Goal: Task Accomplishment & Management: Manage account settings

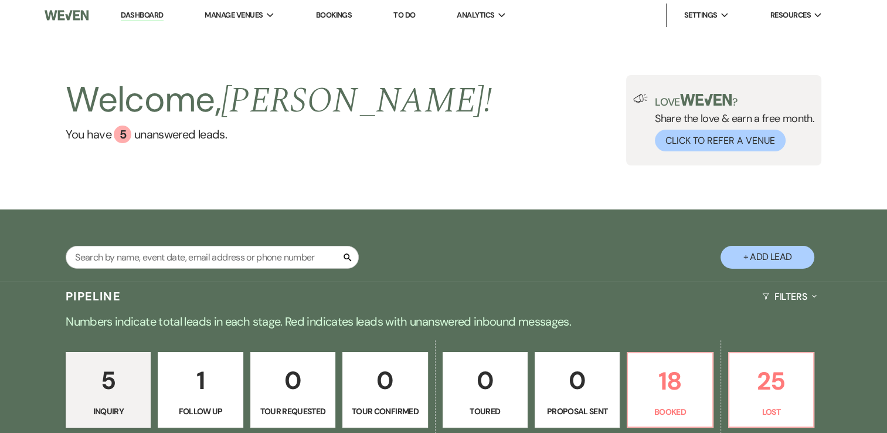
click at [152, 18] on link "Dashboard" at bounding box center [142, 15] width 42 height 11
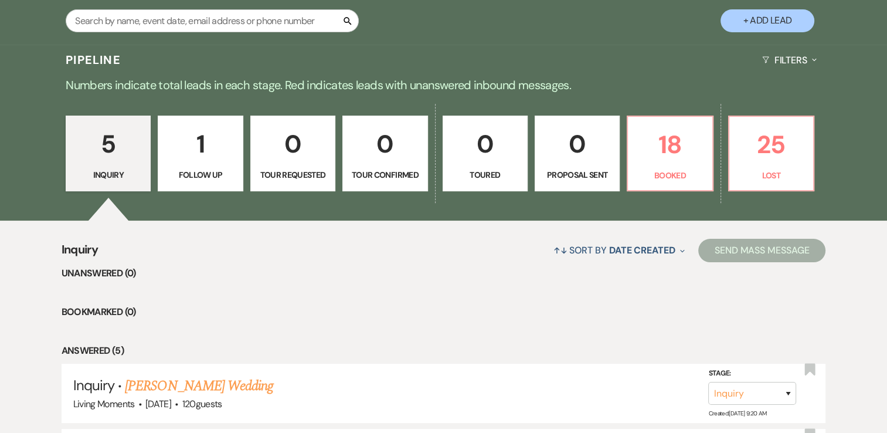
scroll to position [230, 0]
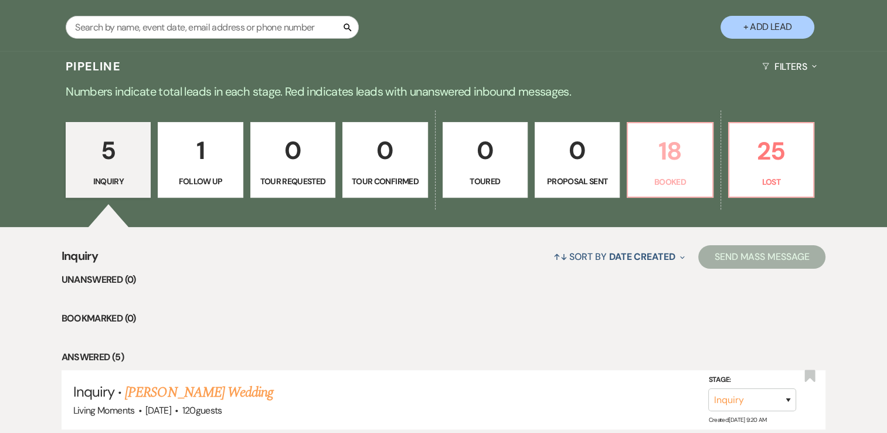
click at [661, 162] on p "18" at bounding box center [670, 150] width 70 height 39
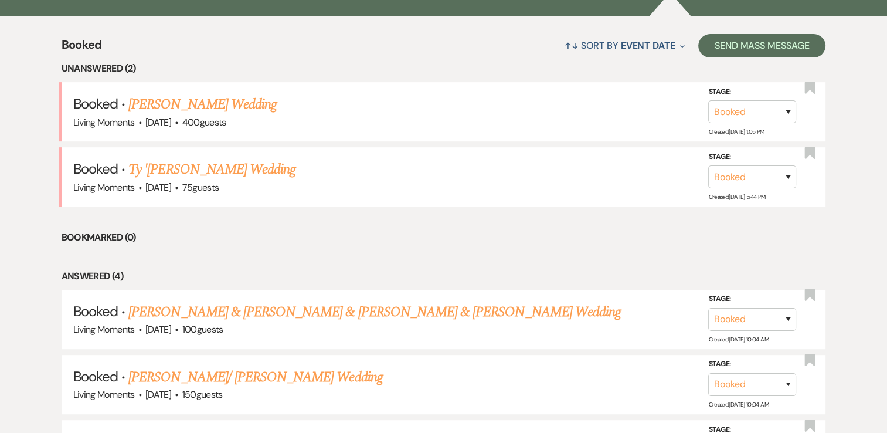
scroll to position [478, 0]
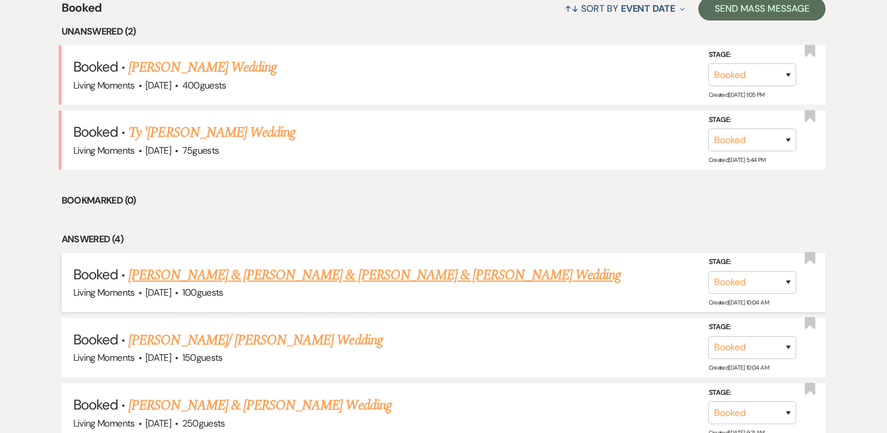
click at [308, 274] on link "[PERSON_NAME] & [PERSON_NAME] & [PERSON_NAME] & [PERSON_NAME] Wedding" at bounding box center [374, 274] width 493 height 21
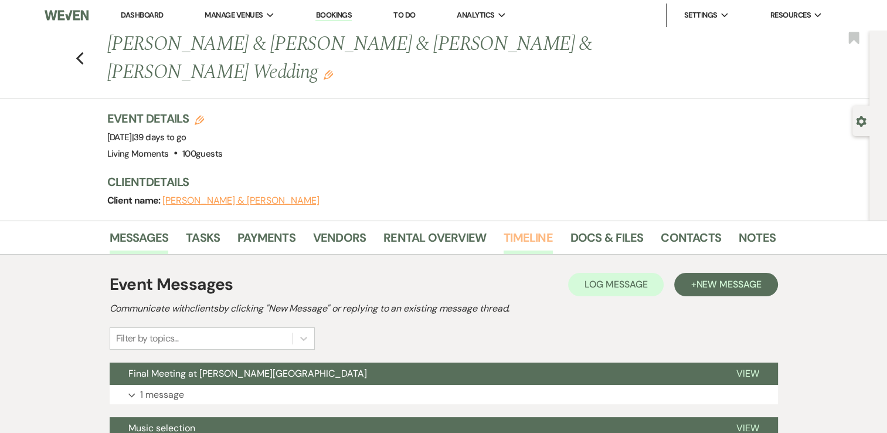
click at [541, 232] on link "Timeline" at bounding box center [528, 241] width 49 height 26
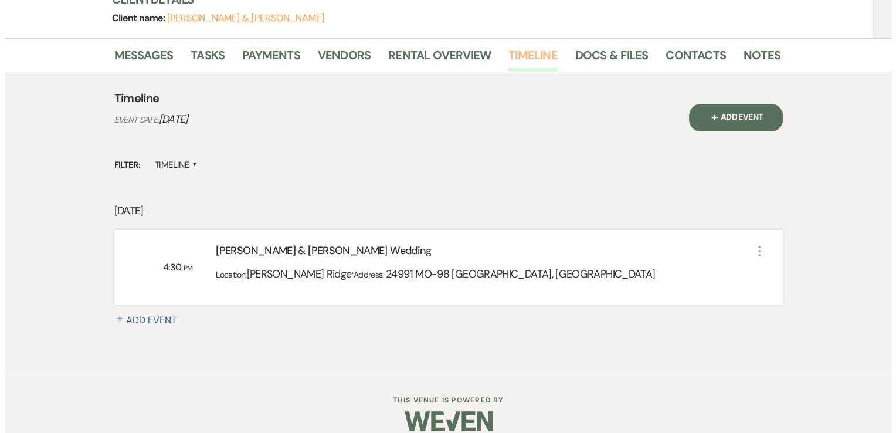
scroll to position [197, 0]
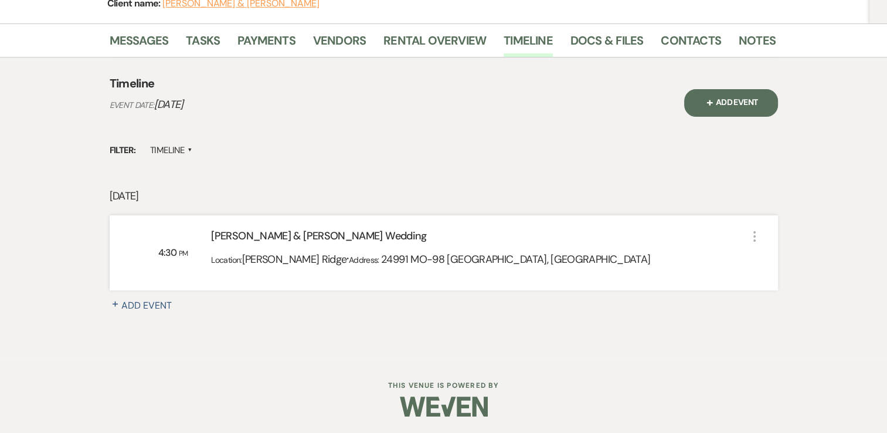
click at [755, 233] on icon "More" at bounding box center [755, 236] width 14 height 14
click at [778, 257] on button "Pencil Edit" at bounding box center [784, 259] width 60 height 18
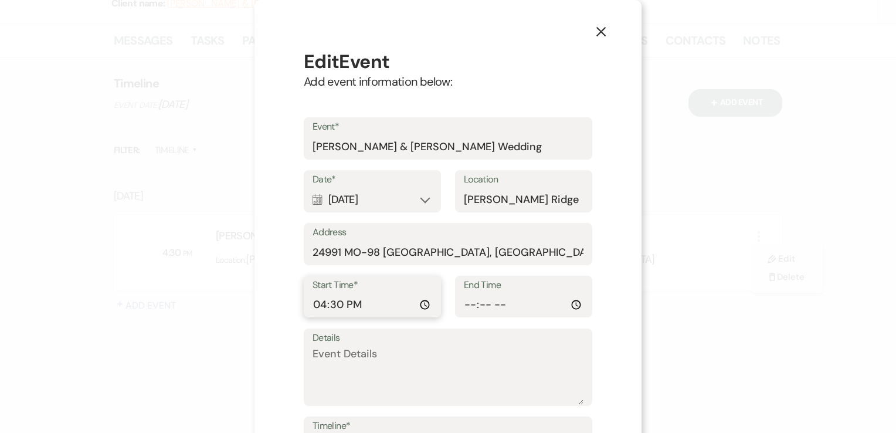
click at [375, 304] on input "16:30:00" at bounding box center [373, 304] width 120 height 23
click at [375, 304] on input "20:30" at bounding box center [373, 304] width 120 height 23
click at [349, 304] on input "20:30" at bounding box center [373, 304] width 120 height 23
type input "08:30"
click at [500, 304] on input "End Time" at bounding box center [524, 304] width 120 height 23
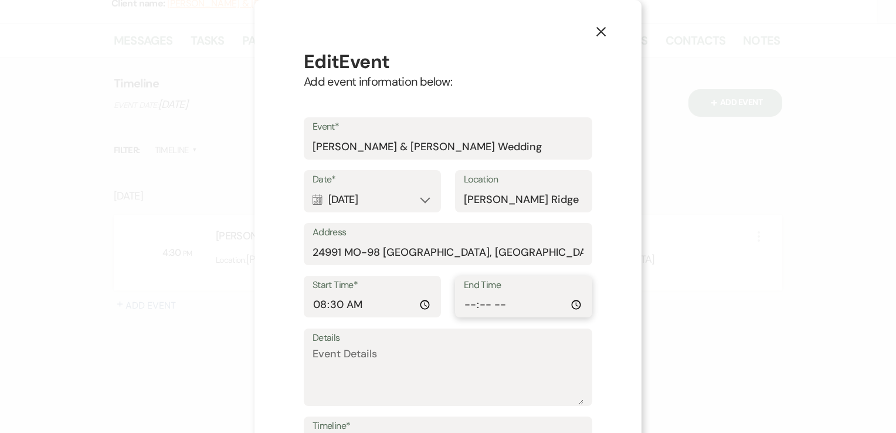
click at [464, 303] on input "End Time" at bounding box center [524, 304] width 120 height 23
type input "23:00"
click at [395, 358] on textarea "Details" at bounding box center [448, 375] width 271 height 59
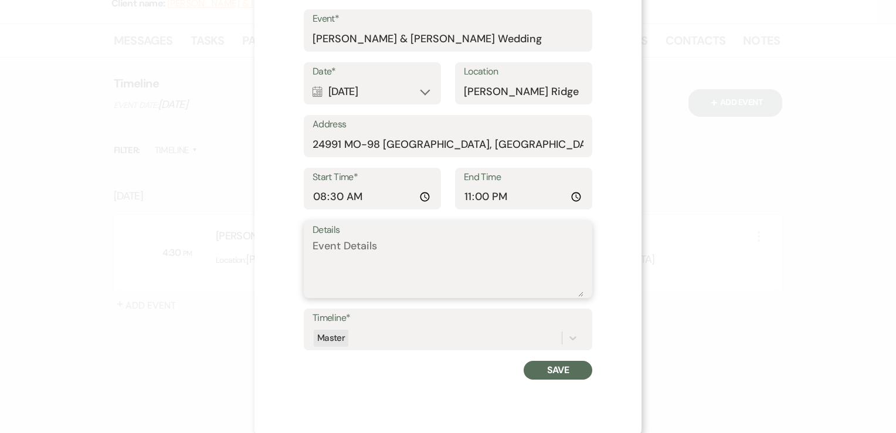
scroll to position [110, 0]
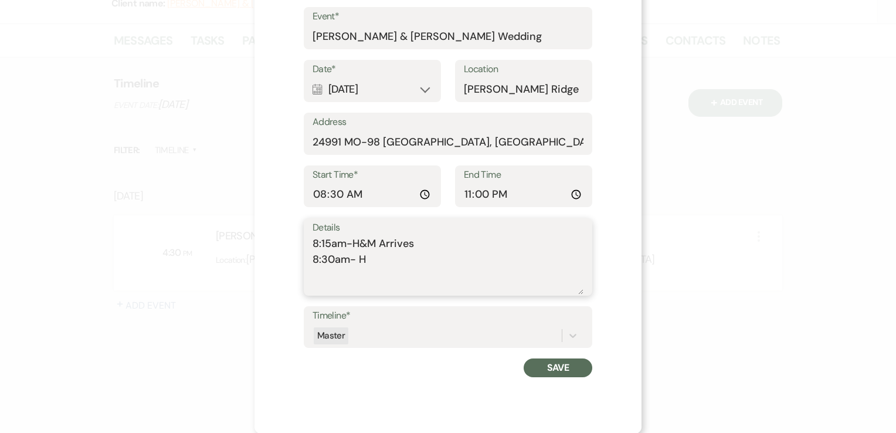
drag, startPoint x: 473, startPoint y: 280, endPoint x: 408, endPoint y: 264, distance: 67.7
click at [408, 264] on textarea "8:15am-H&M Arrives 8:30am- H" at bounding box center [448, 265] width 271 height 59
click at [408, 264] on textarea "8:15am-H&M Arrives 8:30am- H&M Begins" at bounding box center [448, 265] width 271 height 59
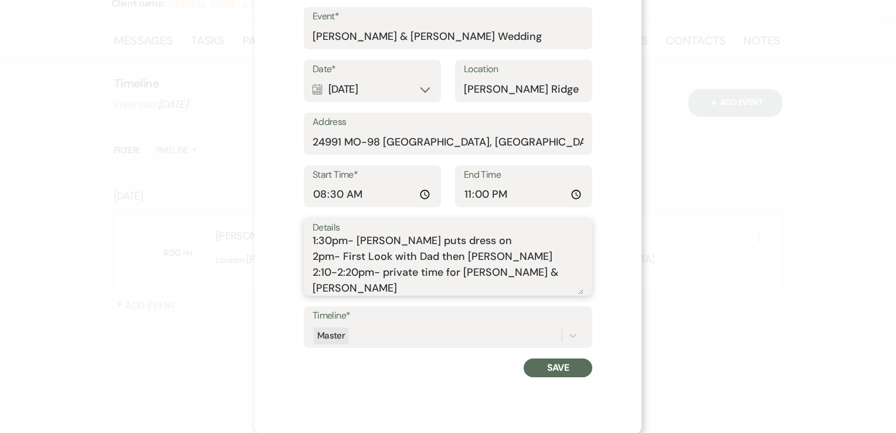
scroll to position [99, 0]
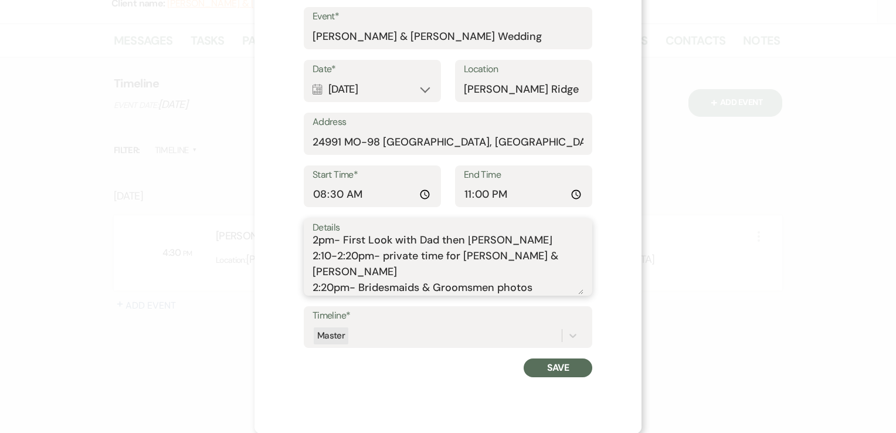
click at [530, 257] on textarea "8:15am-H&M Arrives 8:30am- H&M Begins 12pm- Lunchtime 1pm-Guys arrive 1:30pm- G…" at bounding box center [448, 265] width 271 height 59
click at [355, 286] on textarea "8:15am-H&M Arrives 8:30am- H&M Begins 12pm- Lunchtime 1pm-Guys arrive 1:30pm- G…" at bounding box center [448, 265] width 271 height 59
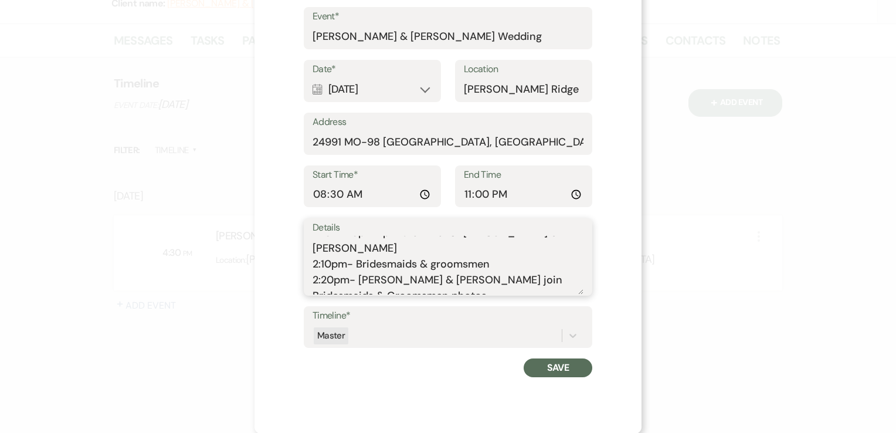
scroll to position [131, 0]
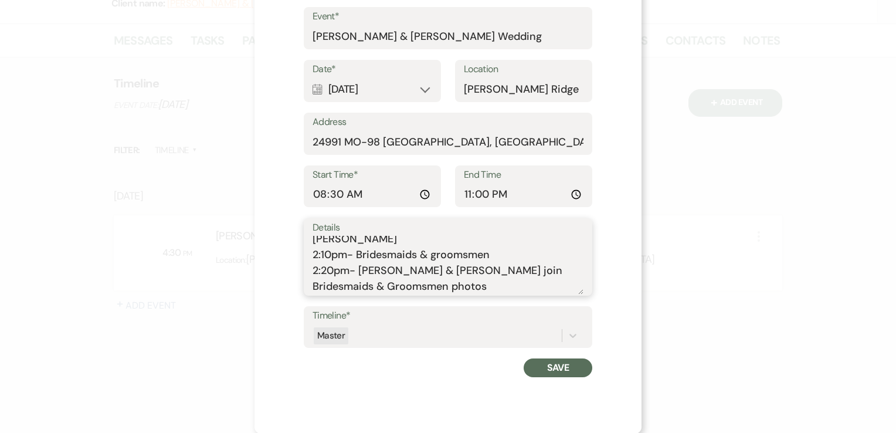
click at [542, 289] on textarea "8:15am-H&M Arrives 8:30am- H&M Begins 12pm- Lunchtime 1pm-Guys arrive 1:30pm- G…" at bounding box center [448, 265] width 271 height 59
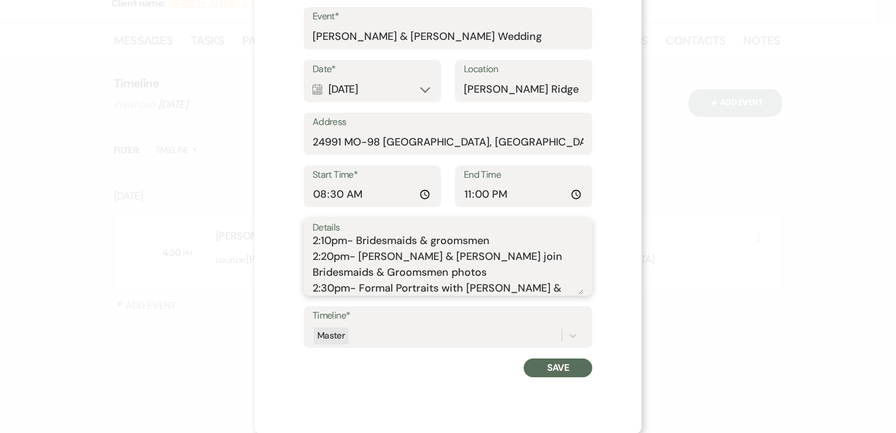
click at [473, 287] on textarea "8:15am-H&M Arrives 8:30am- H&M Begins 12pm- Lunchtime 1pm-Guys arrive 1:30pm- G…" at bounding box center [448, 265] width 271 height 59
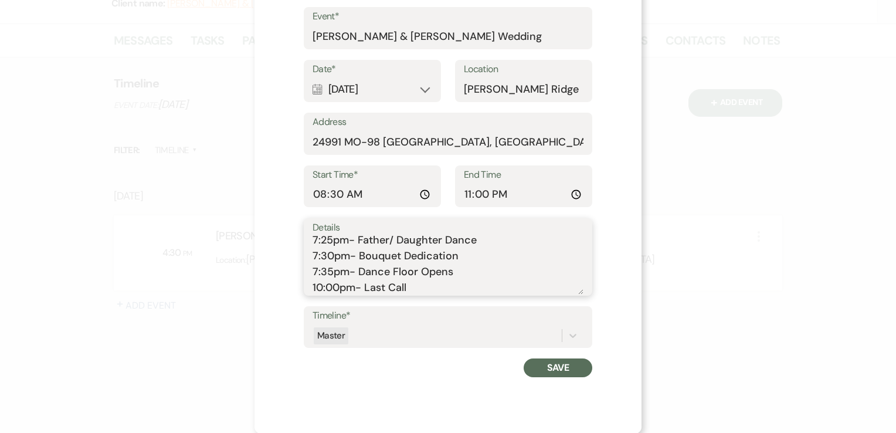
scroll to position [480, 0]
type textarea "8:15am-H&M Arrives 8:30am- H&M Begins 12pm- Lunchtime 1pm-Guys arrive 1:30pm- G…"
click at [565, 365] on button "Save" at bounding box center [558, 367] width 69 height 19
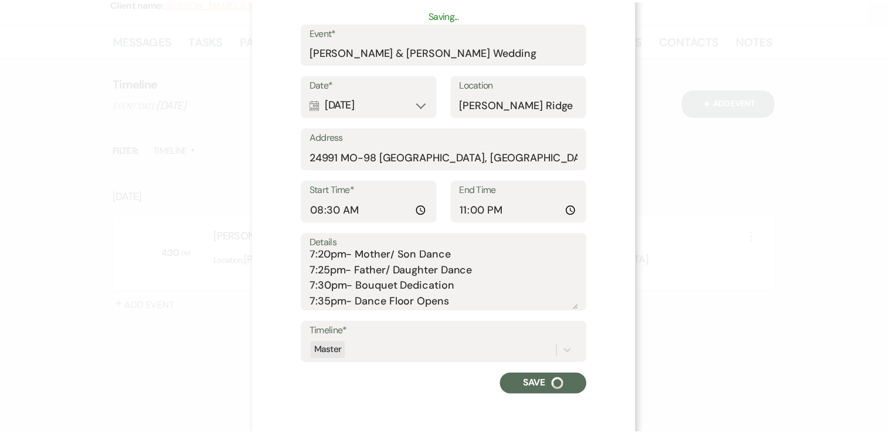
scroll to position [125, 0]
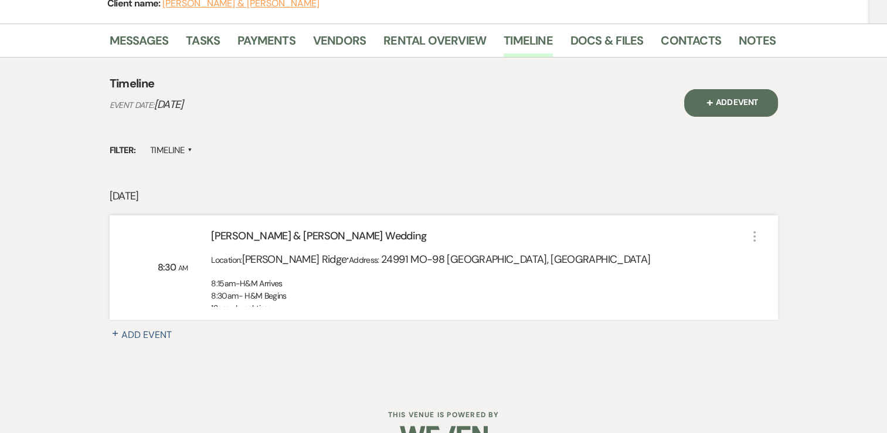
click at [754, 233] on icon "More" at bounding box center [755, 236] width 14 height 14
click at [802, 179] on div "Messages Tasks Payments Vendors Rental Overview Timeline Docs & Files Contacts …" at bounding box center [443, 205] width 887 height 364
click at [753, 233] on icon "More" at bounding box center [755, 236] width 14 height 14
click at [711, 230] on div "[PERSON_NAME] & [PERSON_NAME] Wedding" at bounding box center [479, 238] width 536 height 21
click at [755, 238] on icon "More" at bounding box center [755, 236] width 14 height 14
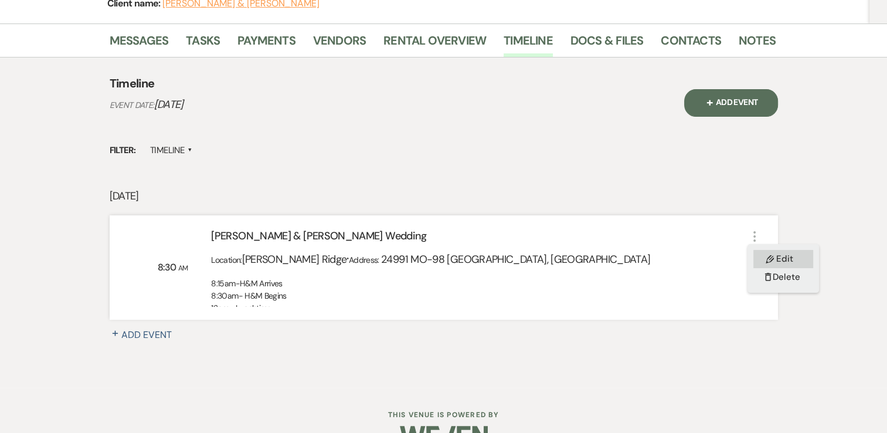
click at [766, 257] on icon "Pencil" at bounding box center [770, 259] width 8 height 8
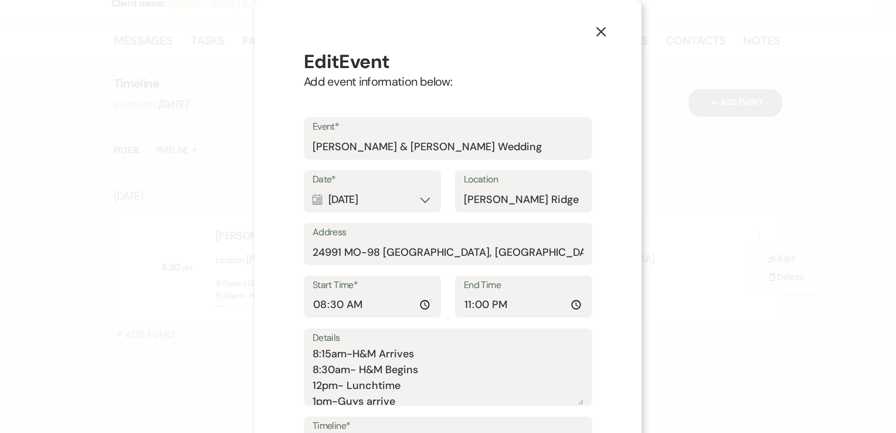
click at [598, 29] on icon "X" at bounding box center [601, 31] width 11 height 11
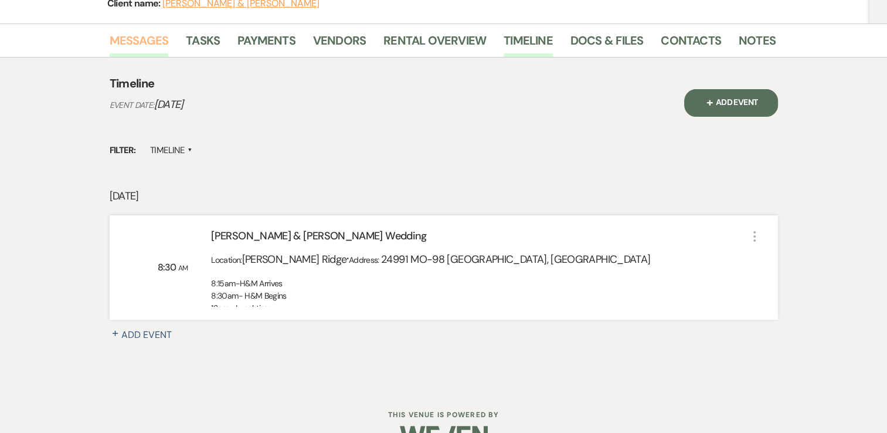
click at [145, 44] on link "Messages" at bounding box center [139, 44] width 59 height 26
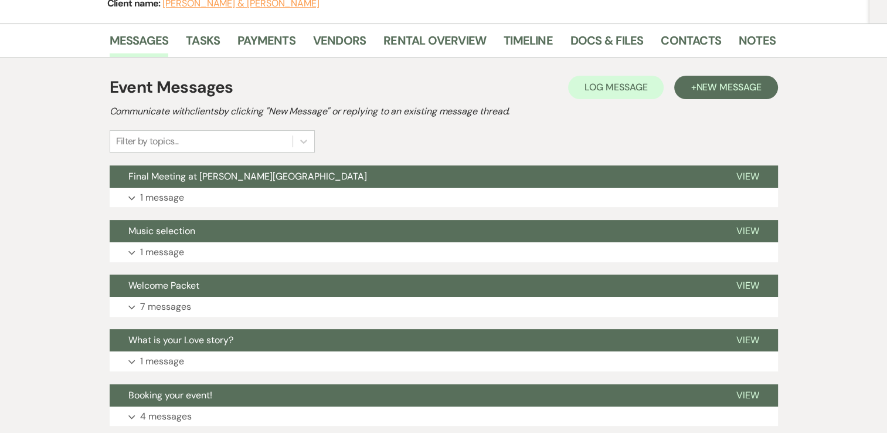
click at [699, 114] on h2 "Communicate with clients by clicking "New Message" or replying to an existing m…" at bounding box center [444, 111] width 669 height 14
click at [708, 95] on button "+ New Message" at bounding box center [725, 87] width 103 height 23
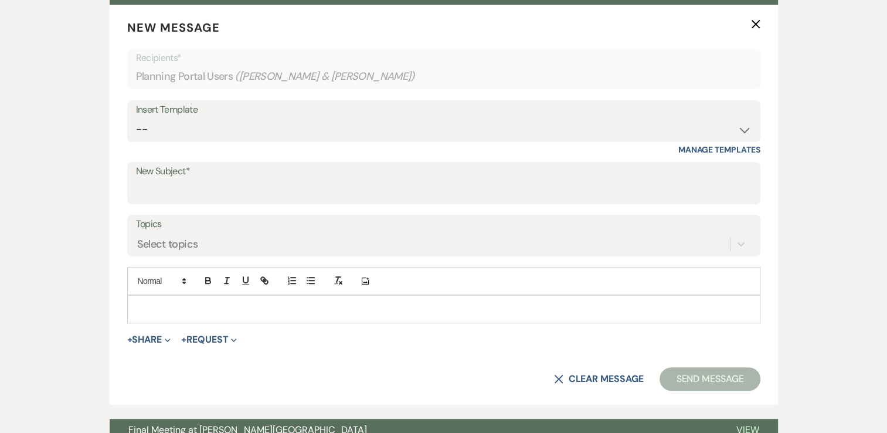
scroll to position [392, 0]
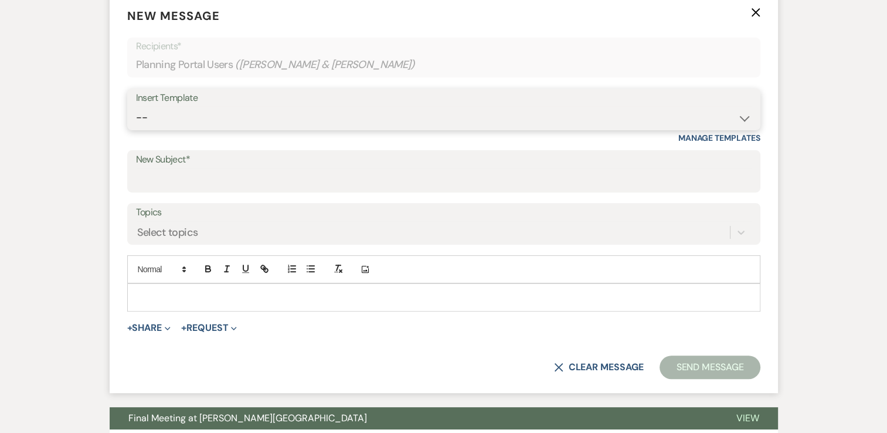
click at [744, 111] on select "-- Weven Planning Portal Introduction (Booked Events) Initial Inquiry Response …" at bounding box center [444, 117] width 616 height 23
select select "17"
click at [136, 106] on select "-- Weven Planning Portal Introduction (Booked Events) Initial Inquiry Response …" at bounding box center [444, 117] width 616 height 23
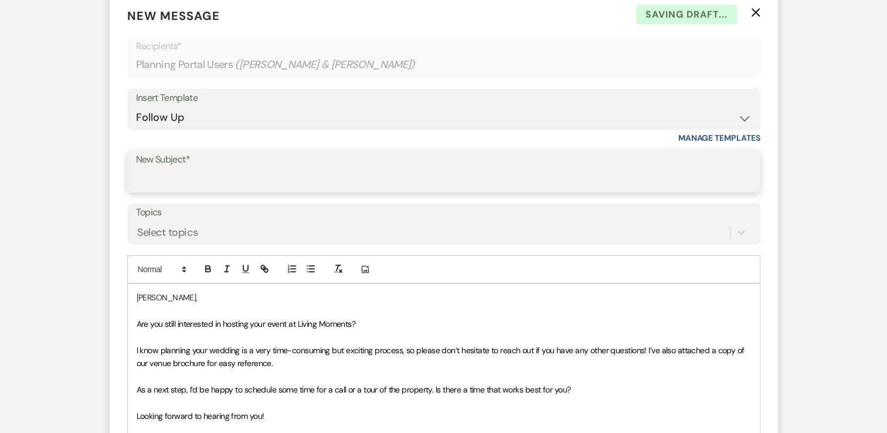
click at [440, 171] on input "New Subject*" at bounding box center [444, 179] width 616 height 23
type input "Timeline Unlocked"
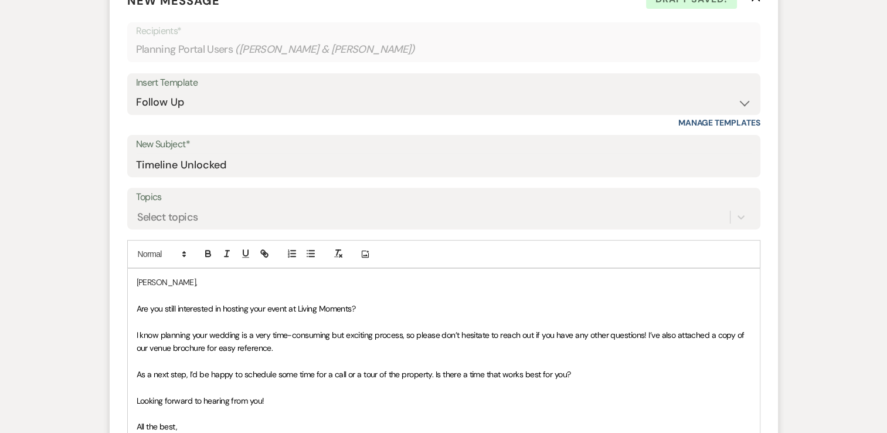
drag, startPoint x: 134, startPoint y: 295, endPoint x: 489, endPoint y: 425, distance: 377.9
click at [489, 425] on div "[PERSON_NAME], Are you still interested in hosting your event at Living Moments…" at bounding box center [444, 361] width 632 height 185
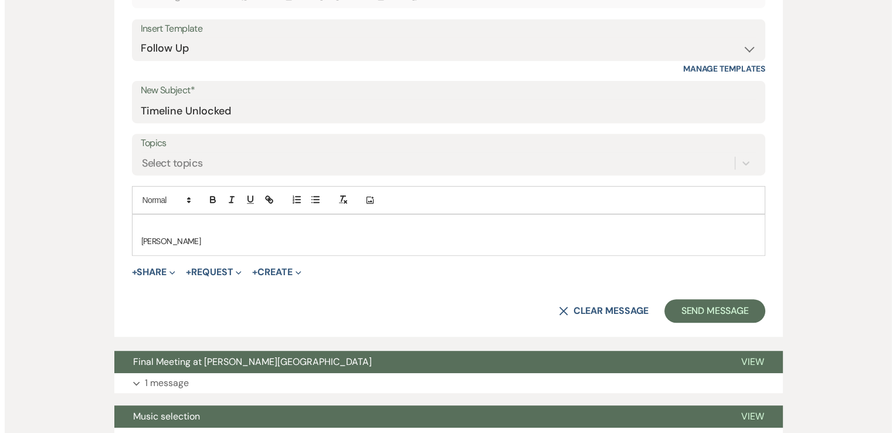
scroll to position [503, 0]
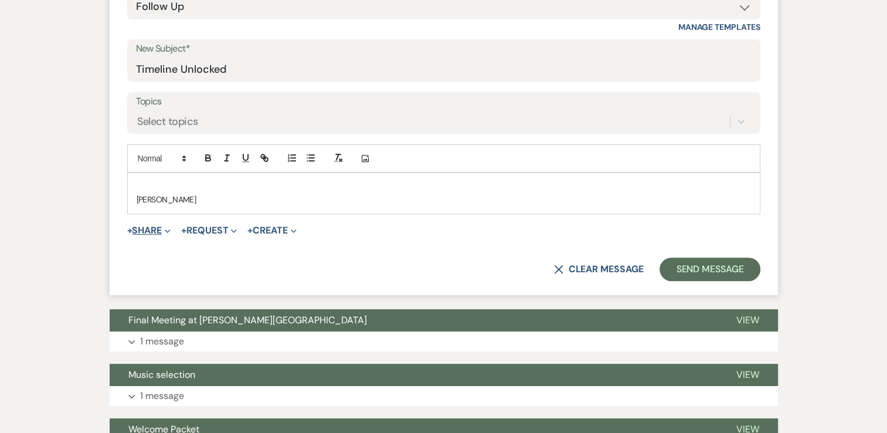
click at [170, 229] on use "button" at bounding box center [167, 231] width 5 height 4
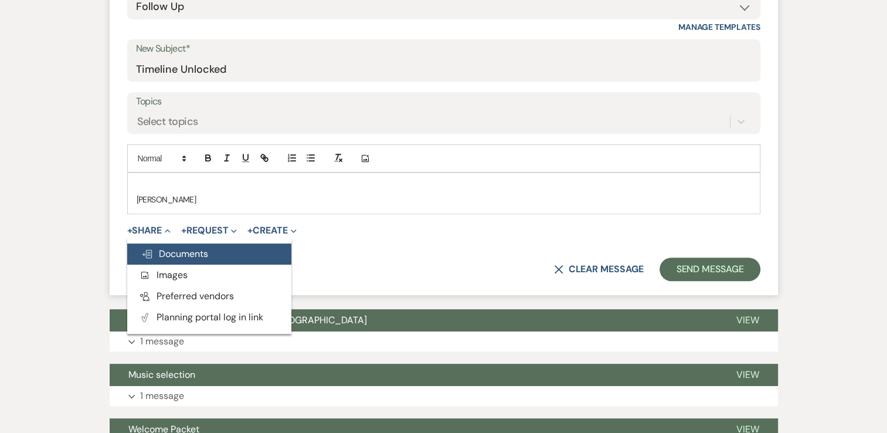
click at [189, 254] on span "Doc Upload Documents" at bounding box center [174, 253] width 67 height 12
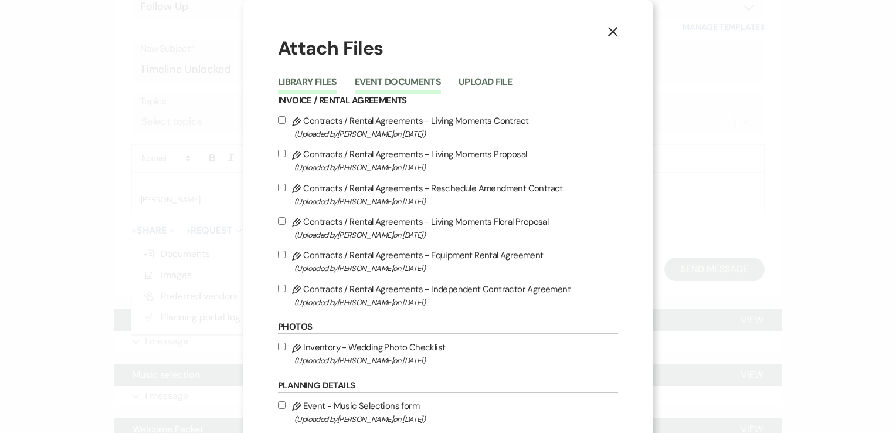
click at [422, 83] on button "Event Documents" at bounding box center [398, 85] width 86 height 16
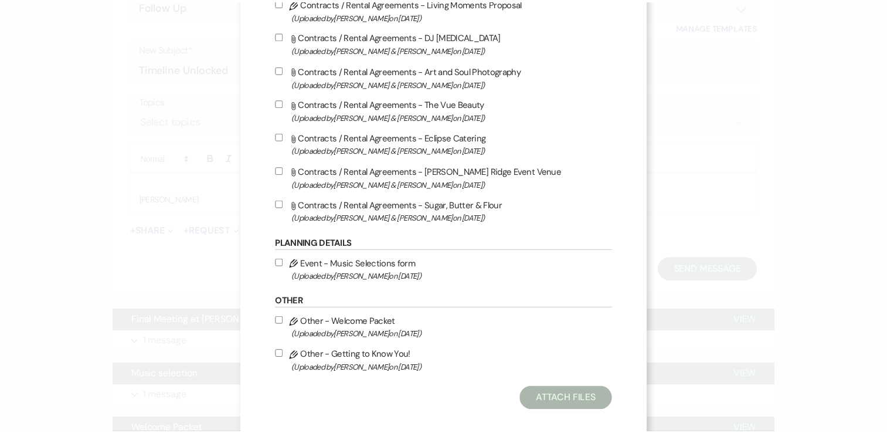
scroll to position [131, 0]
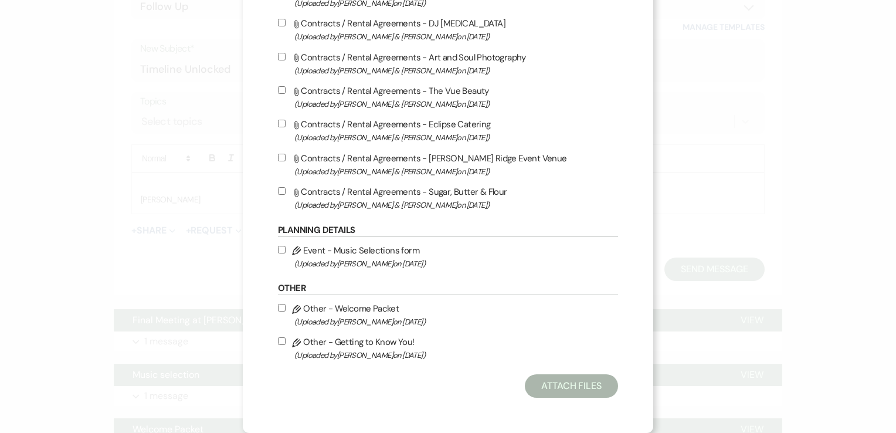
click at [715, 48] on div "X Attach Files Library Files Event Documents Upload File Invoice / Rental Agree…" at bounding box center [448, 216] width 896 height 433
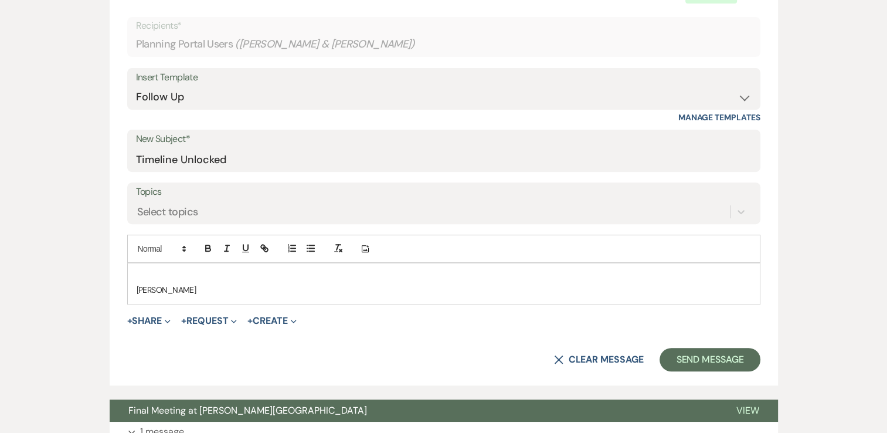
scroll to position [419, 0]
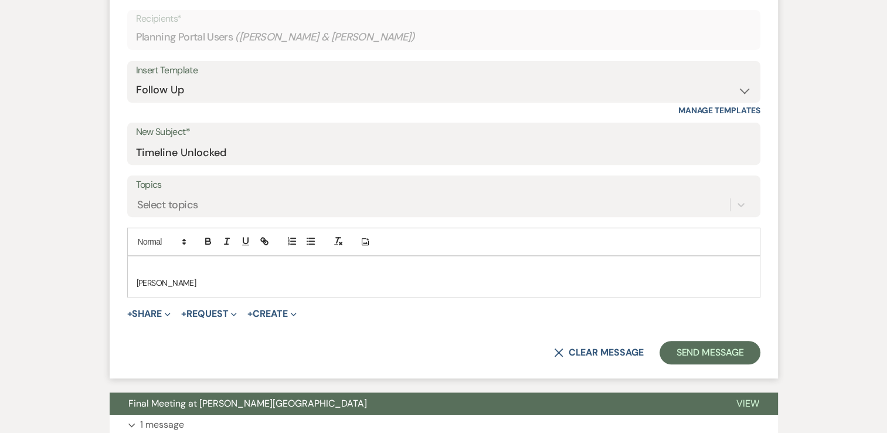
click at [152, 264] on p at bounding box center [444, 269] width 615 height 13
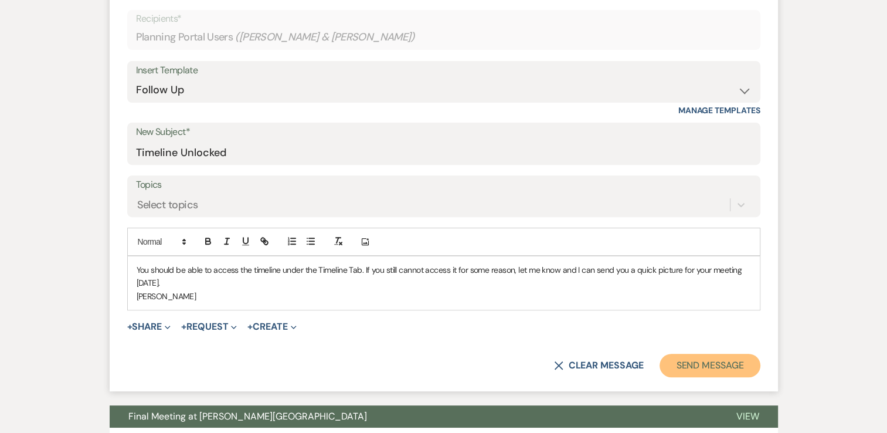
click at [718, 361] on button "Send Message" at bounding box center [710, 365] width 100 height 23
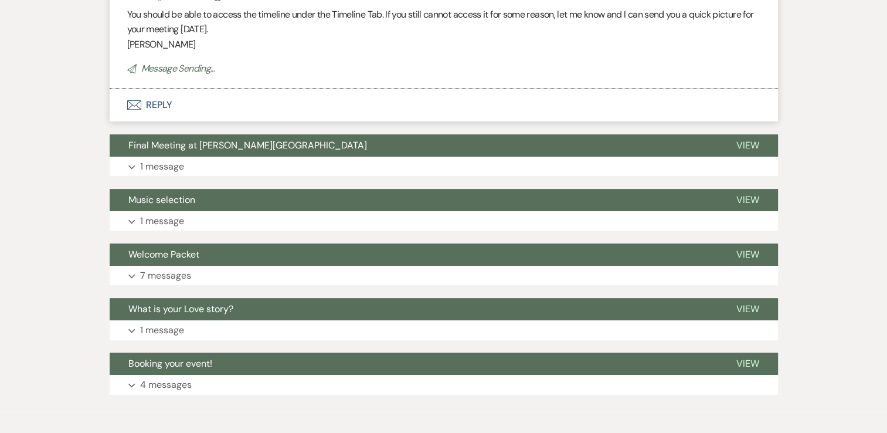
scroll to position [0, 0]
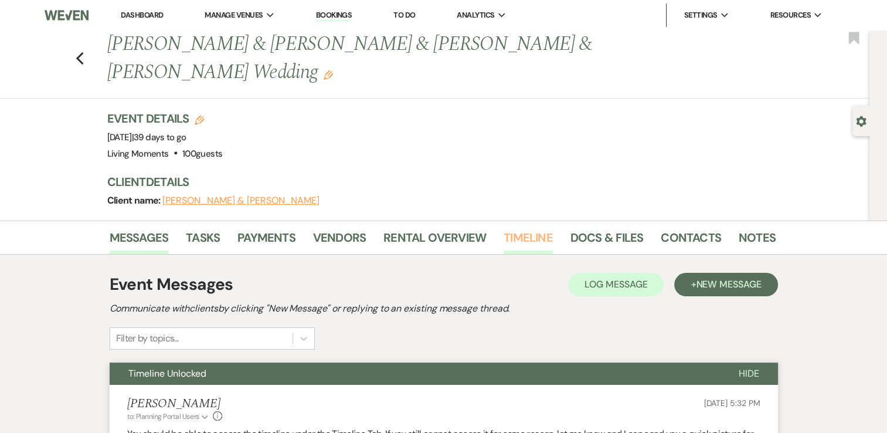
click at [532, 235] on link "Timeline" at bounding box center [528, 241] width 49 height 26
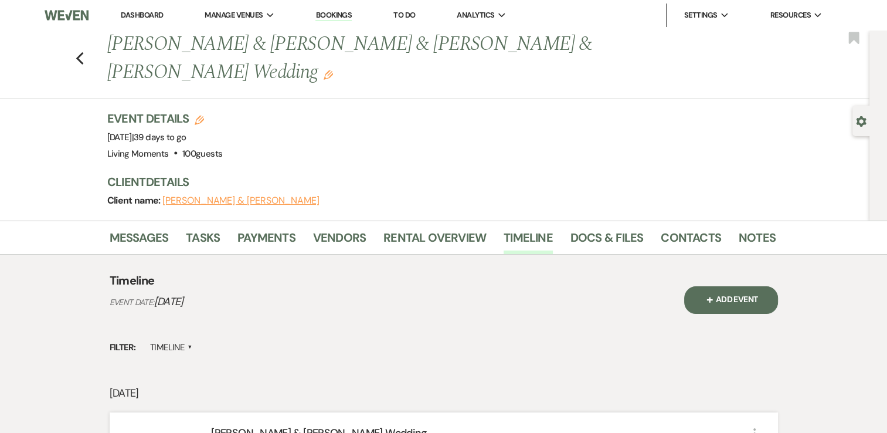
click at [509, 323] on div "Timeline Event Date: [DATE]" at bounding box center [397, 305] width 575 height 67
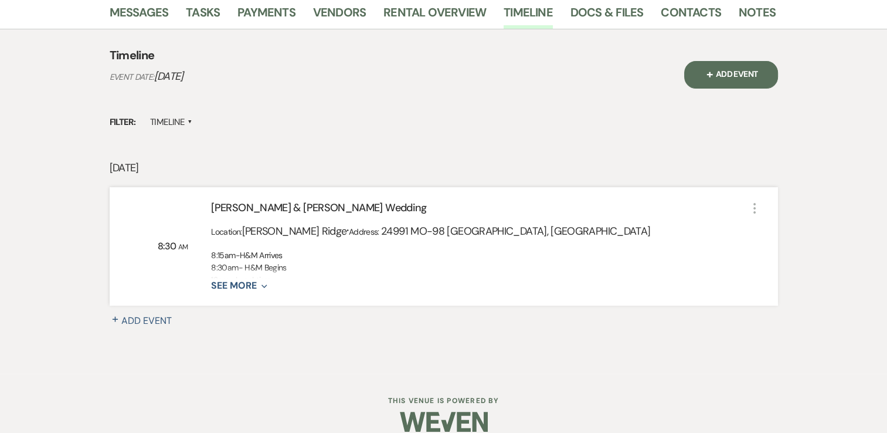
scroll to position [240, 0]
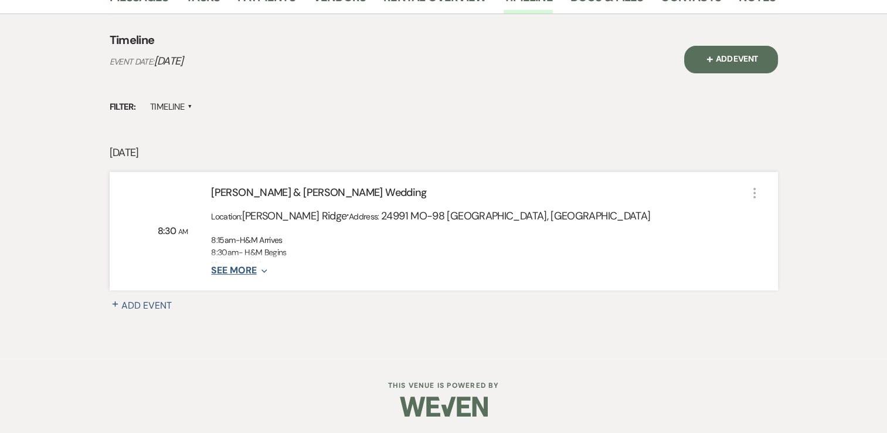
click at [257, 270] on icon "Expand" at bounding box center [262, 270] width 11 height 9
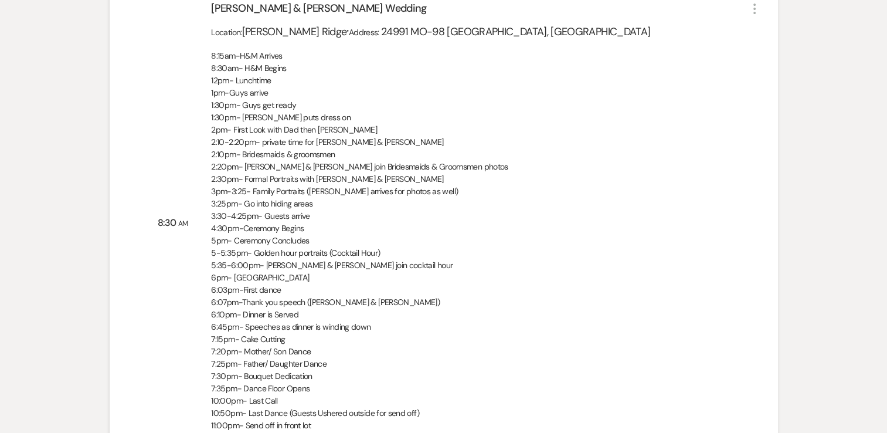
scroll to position [424, 0]
